Goal: Information Seeking & Learning: Learn about a topic

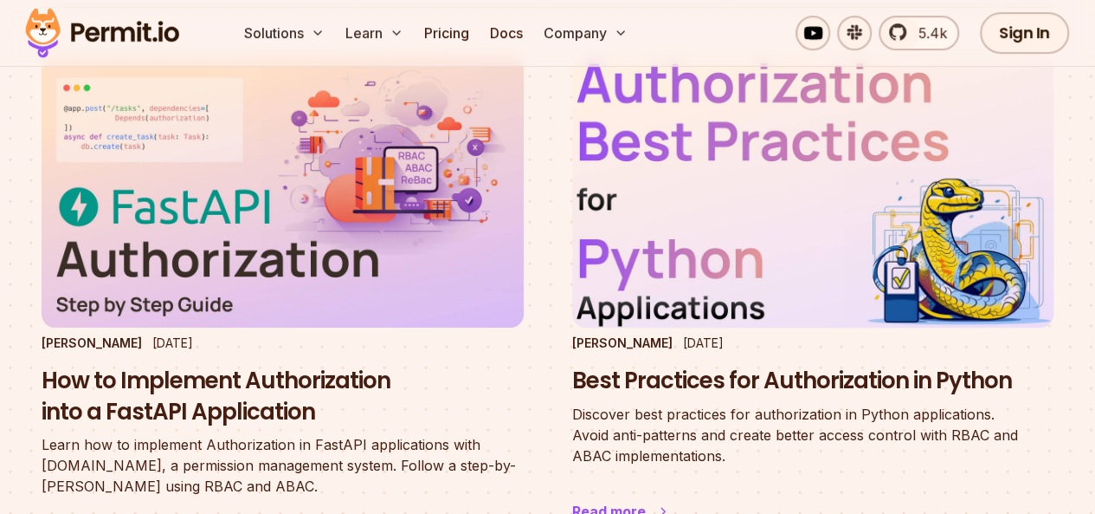
scroll to position [260, 0]
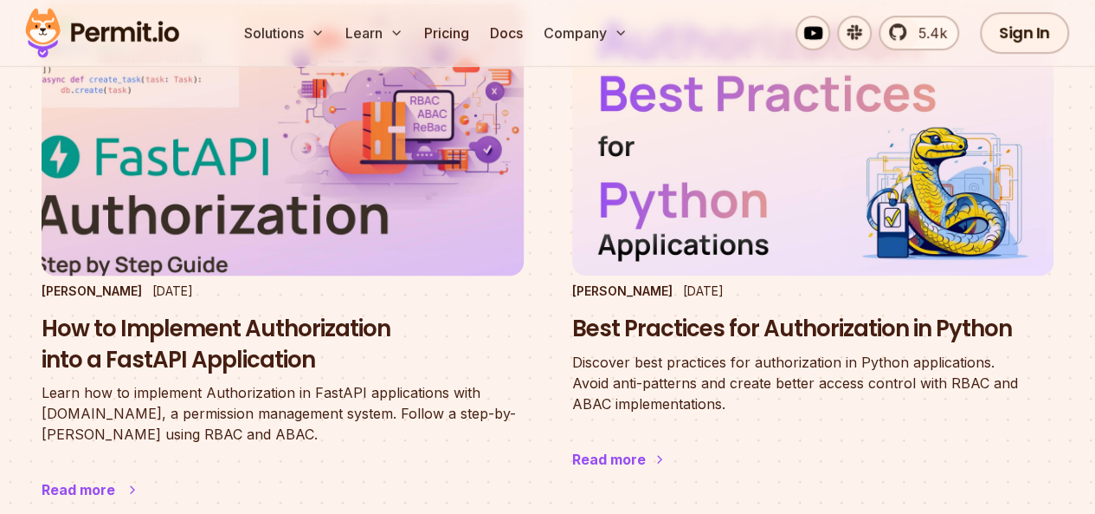
click at [256, 313] on h3 "How to Implement Authorization into a FastAPI Application" at bounding box center [283, 344] width 482 height 62
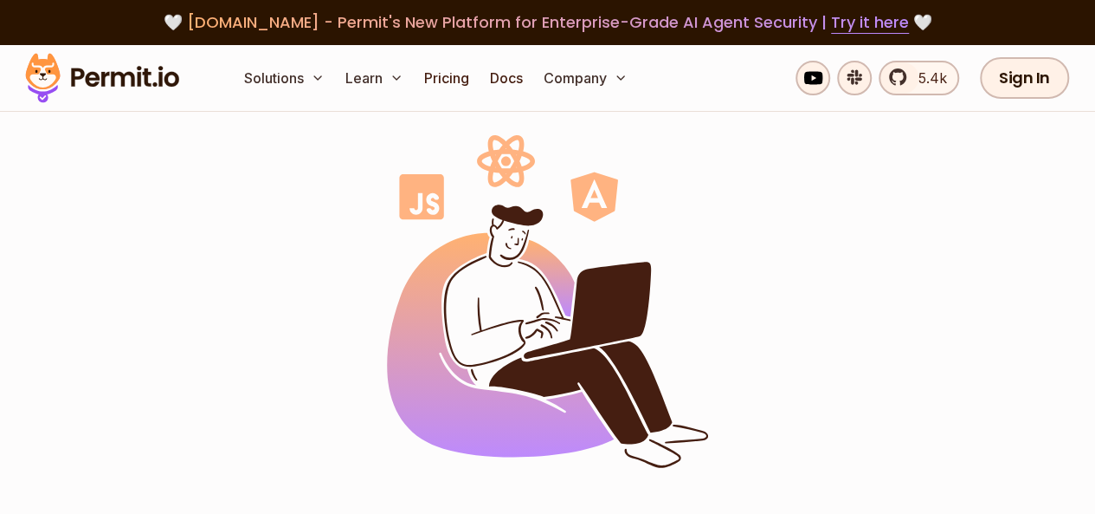
click at [604, 243] on img at bounding box center [547, 301] width 321 height 333
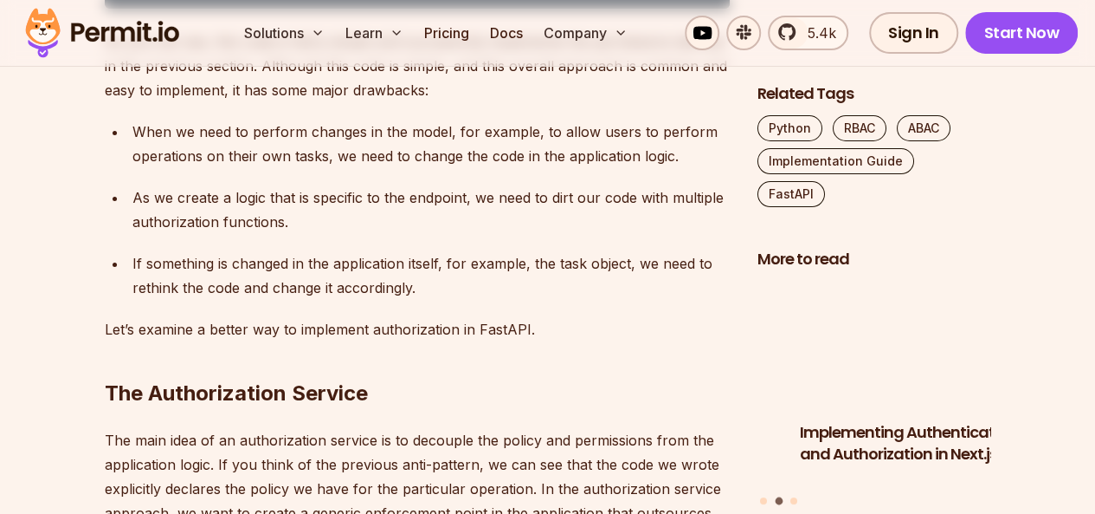
scroll to position [3117, 0]
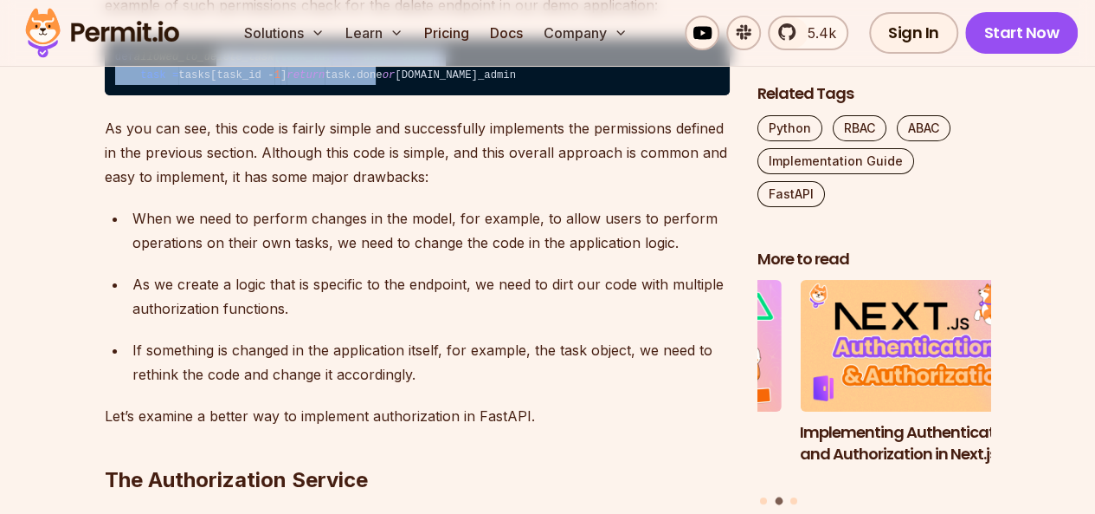
drag, startPoint x: 216, startPoint y: 165, endPoint x: 221, endPoint y: 191, distance: 26.3
click at [221, 96] on code "def allowed_to_delete_task (task_id: int , user: User) : task = tasks[task_id -…" at bounding box center [417, 67] width 625 height 58
drag, startPoint x: 224, startPoint y: 197, endPoint x: 212, endPoint y: 149, distance: 49.1
click at [212, 96] on code "def allowed_to_delete_task (task_id: int , user: User) : task = tasks[task_id -…" at bounding box center [417, 67] width 625 height 58
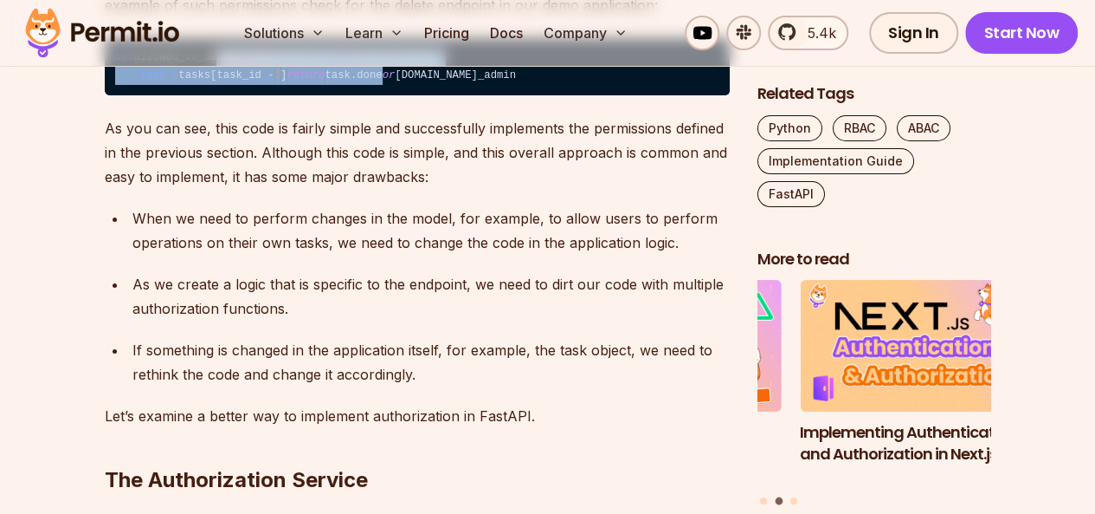
click at [212, 96] on code "def allowed_to_delete_task (task_id: int , user: User) : task = tasks[task_id -…" at bounding box center [417, 67] width 625 height 58
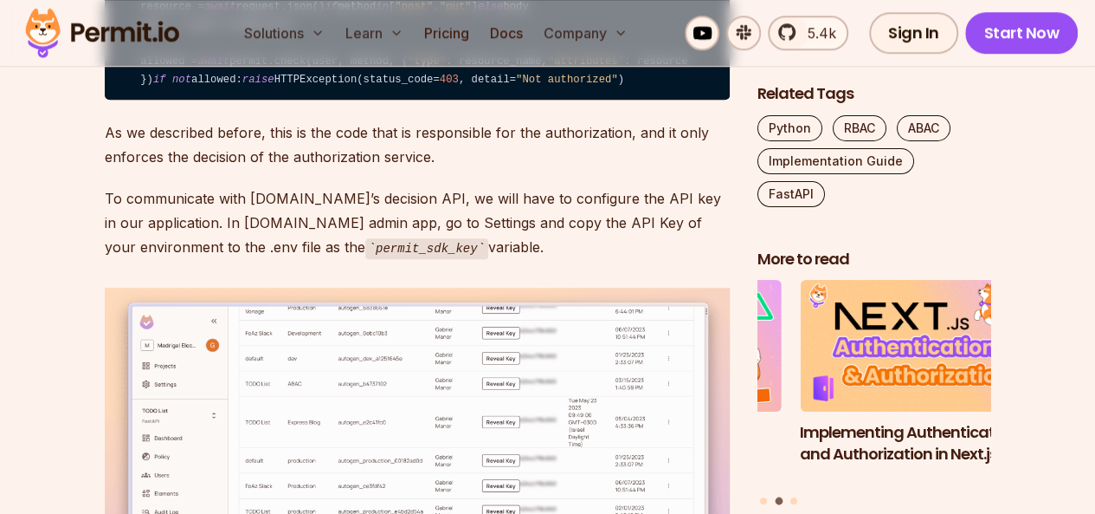
scroll to position [7187, 0]
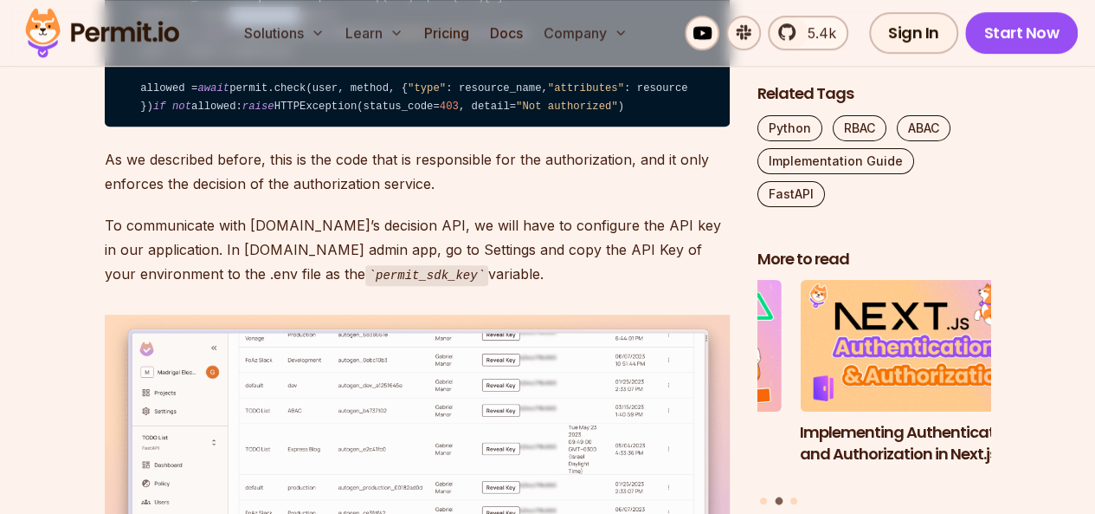
drag, startPoint x: 219, startPoint y: 204, endPoint x: 285, endPoint y: 198, distance: 66.0
click at [285, 127] on code "permit = Permit( pdp= os.getenv( "permit_pdp_url" ), token= os.getenv( "permit_…" at bounding box center [417, 17] width 625 height 222
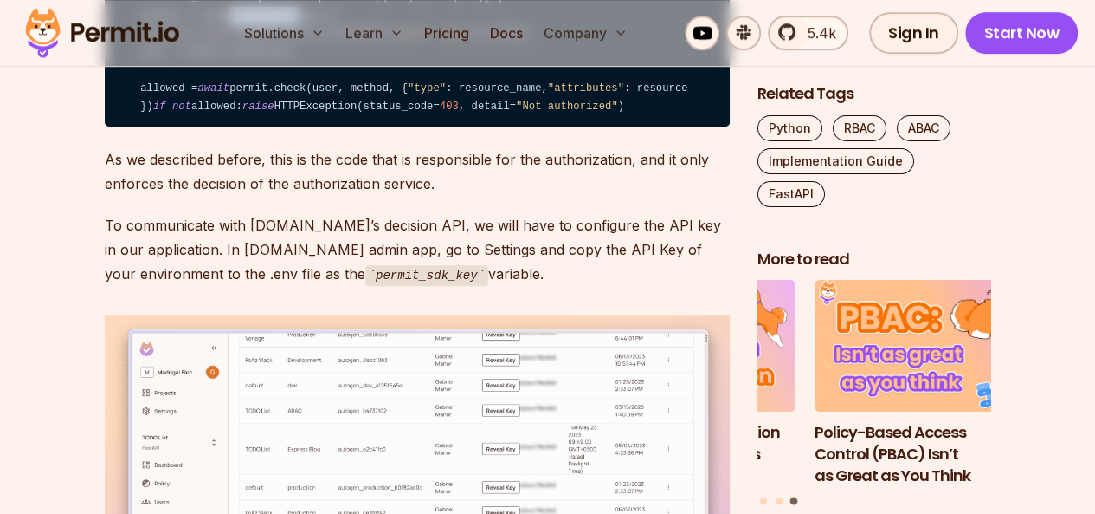
click at [285, 127] on code "permit = Permit( pdp= os.getenv( "permit_pdp_url" ), token= os.getenv( "permit_…" at bounding box center [417, 17] width 625 height 222
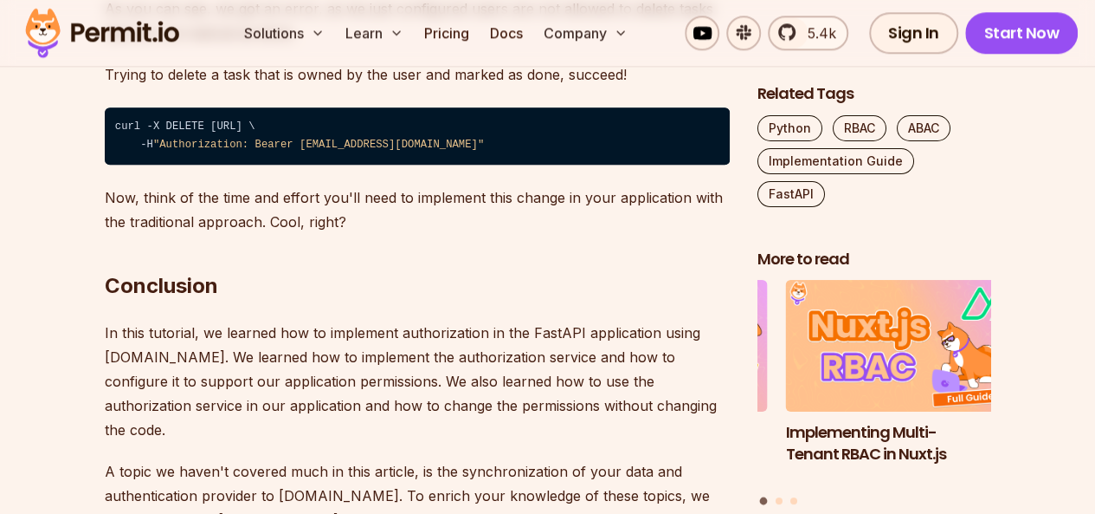
scroll to position [10812, 0]
